Goal: Navigation & Orientation: Find specific page/section

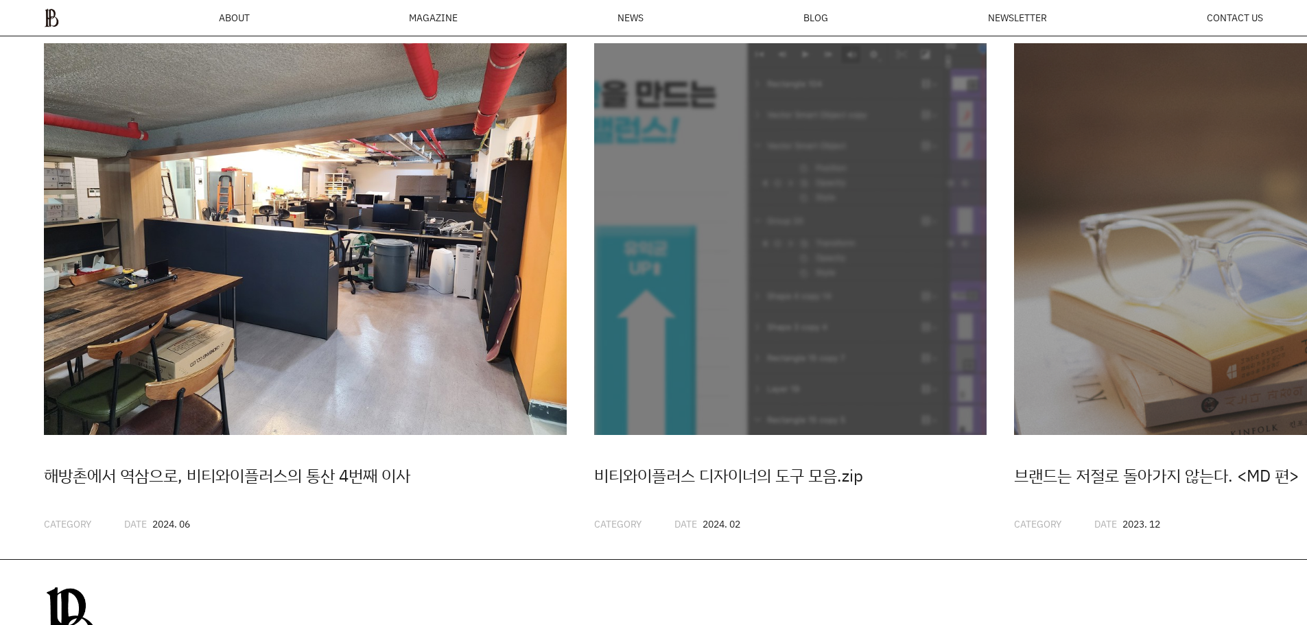
click at [310, 323] on img "1 / 20" at bounding box center [305, 239] width 523 height 393
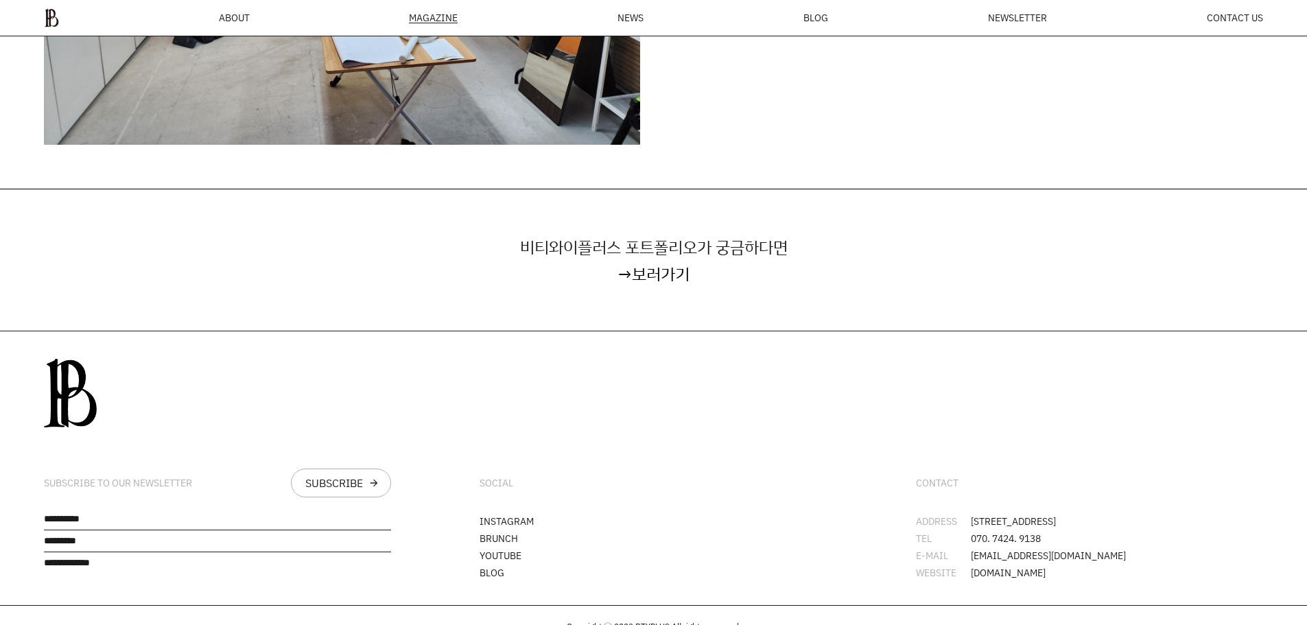
scroll to position [4206, 0]
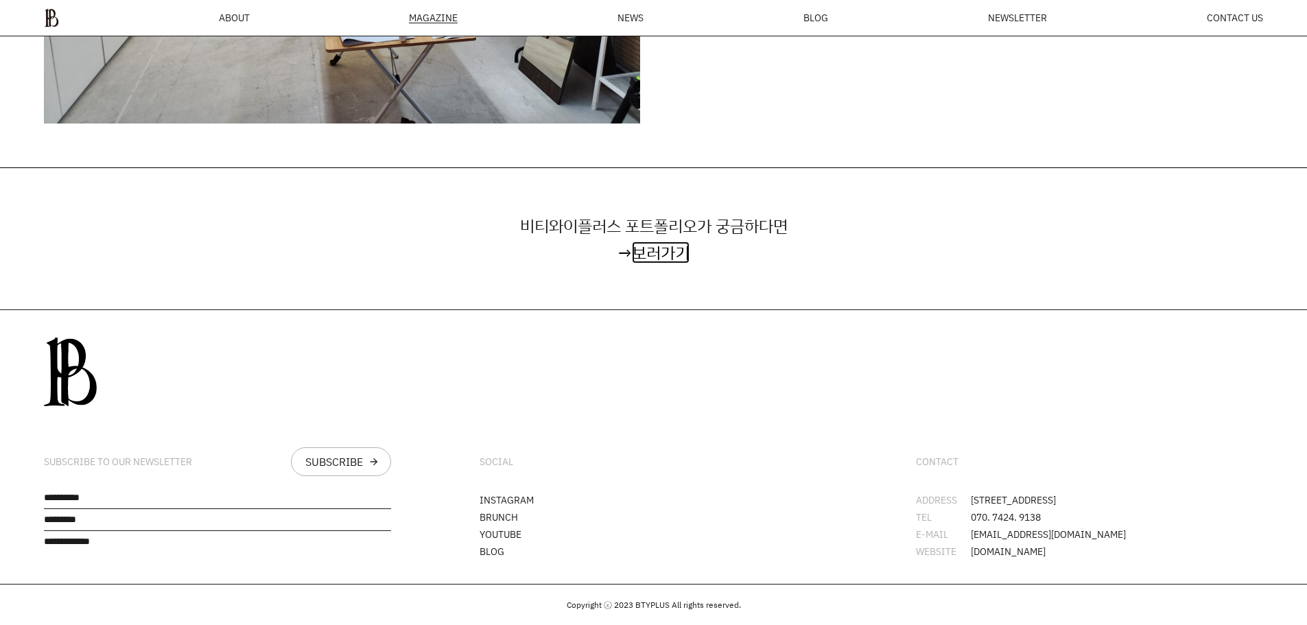
click at [677, 248] on link "보러가기" at bounding box center [661, 253] width 58 height 22
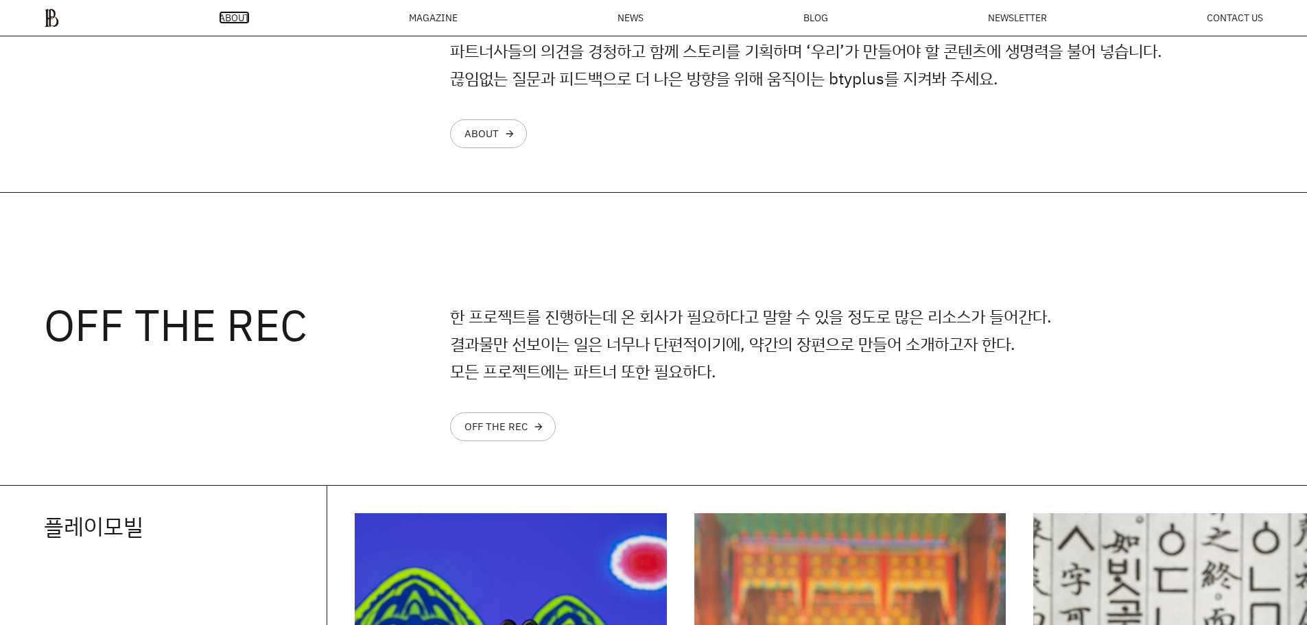
click at [233, 20] on span "ABOUT" at bounding box center [234, 18] width 31 height 10
